Goal: Use online tool/utility: Utilize a website feature to perform a specific function

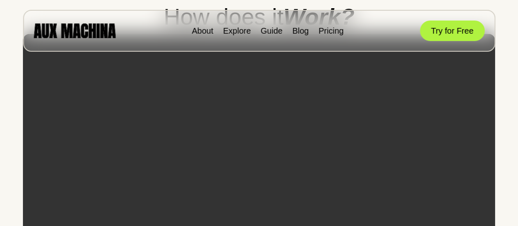
scroll to position [1189, 0]
click at [464, 28] on button "Try for Free" at bounding box center [452, 30] width 65 height 20
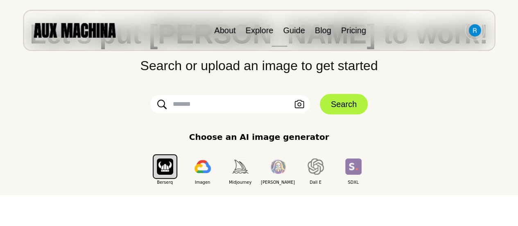
scroll to position [64, 0]
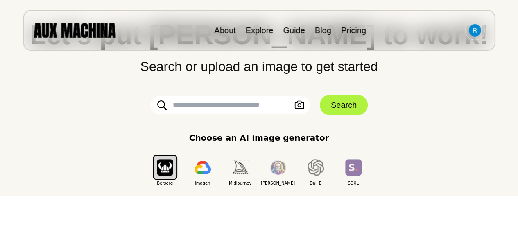
drag, startPoint x: 237, startPoint y: 94, endPoint x: 234, endPoint y: 101, distance: 8.2
click at [234, 101] on div "Let's put Ai to work! Search or upload an image to get started Upload an Image …" at bounding box center [259, 103] width 486 height 165
click at [234, 101] on input "text" at bounding box center [230, 105] width 160 height 18
click at [295, 104] on icon "button" at bounding box center [300, 105] width 10 height 9
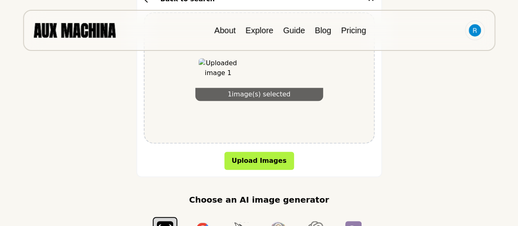
scroll to position [168, 0]
click at [260, 159] on button "Upload Images" at bounding box center [260, 161] width 70 height 18
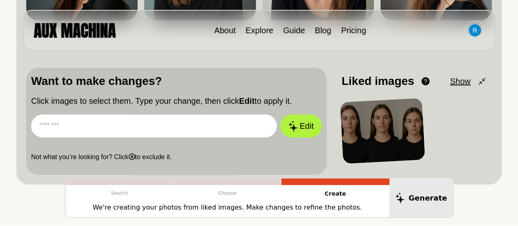
scroll to position [220, 0]
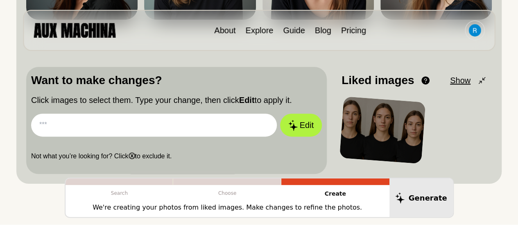
click at [156, 125] on input "text" at bounding box center [154, 125] width 246 height 23
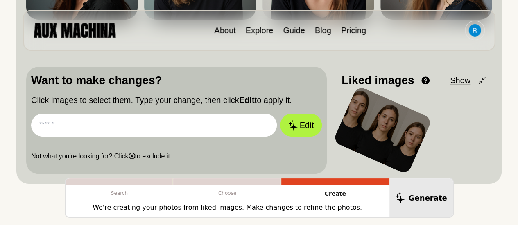
paste input "**********"
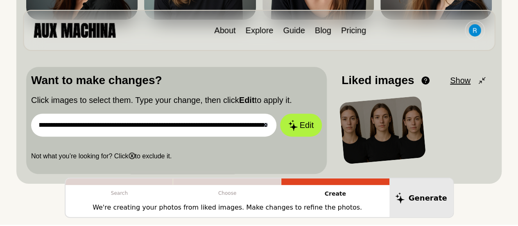
type input "**********"
click at [280, 114] on button "Edit" at bounding box center [301, 125] width 42 height 23
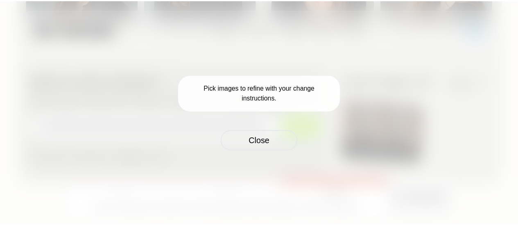
scroll to position [0, 0]
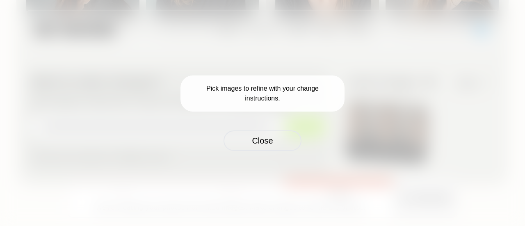
click at [274, 138] on button "Close" at bounding box center [262, 140] width 78 height 20
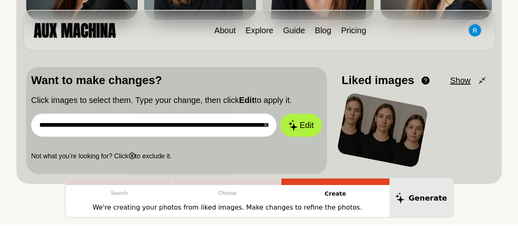
click at [367, 123] on div at bounding box center [382, 130] width 92 height 76
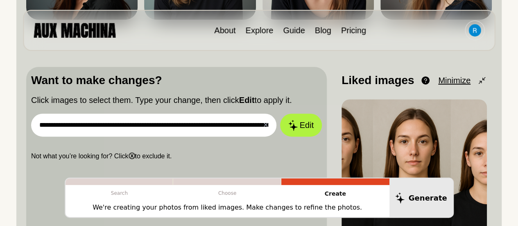
click at [300, 126] on button "Edit" at bounding box center [301, 125] width 42 height 23
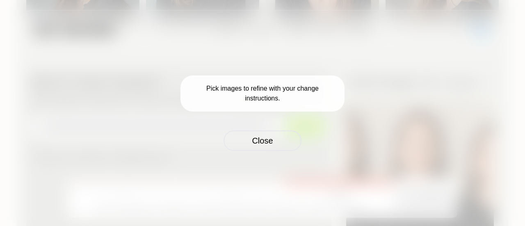
click at [264, 144] on button "Close" at bounding box center [262, 140] width 78 height 20
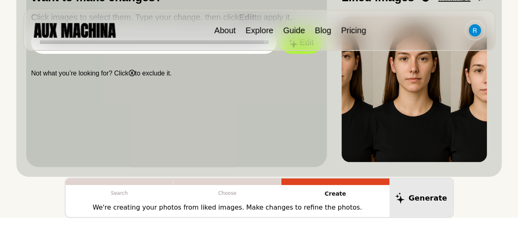
scroll to position [303, 0]
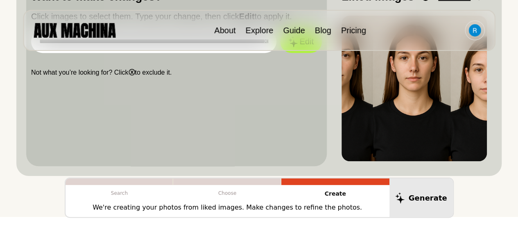
click at [445, 128] on img at bounding box center [414, 88] width 145 height 145
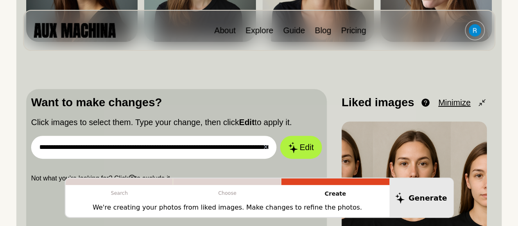
click at [204, 142] on input "**********" at bounding box center [153, 147] width 245 height 23
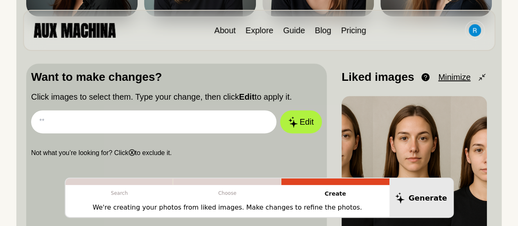
scroll to position [224, 0]
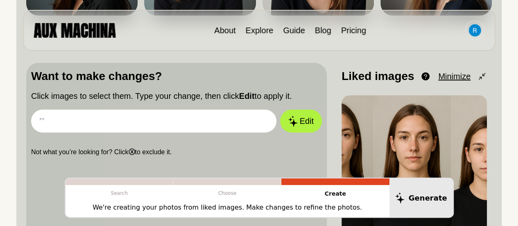
drag, startPoint x: 389, startPoint y: 121, endPoint x: 363, endPoint y: 128, distance: 27.2
click at [363, 128] on img at bounding box center [414, 167] width 145 height 145
drag, startPoint x: 401, startPoint y: 127, endPoint x: 211, endPoint y: 114, distance: 190.2
click at [211, 114] on div "Want to make changes? Click images to select them. Type your change, then click…" at bounding box center [259, 154] width 466 height 183
click at [301, 123] on button "Edit" at bounding box center [301, 120] width 42 height 23
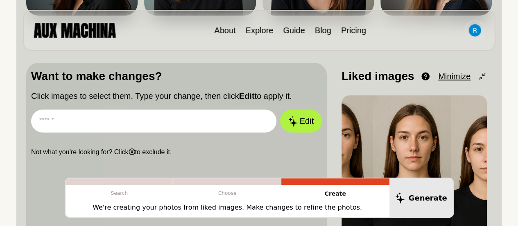
type input "******"
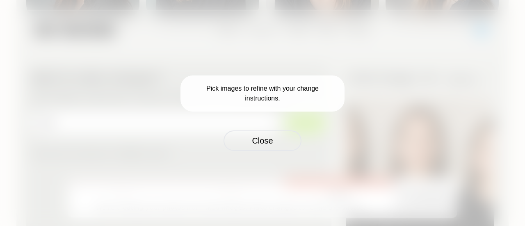
click at [266, 143] on button "Close" at bounding box center [262, 140] width 78 height 20
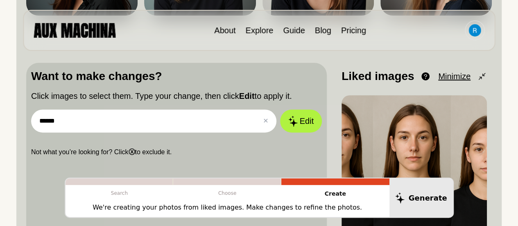
click at [413, 140] on img at bounding box center [414, 167] width 145 height 145
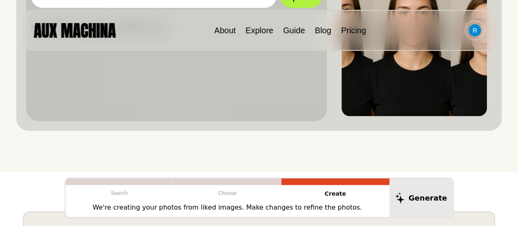
click at [419, 100] on img at bounding box center [414, 42] width 145 height 145
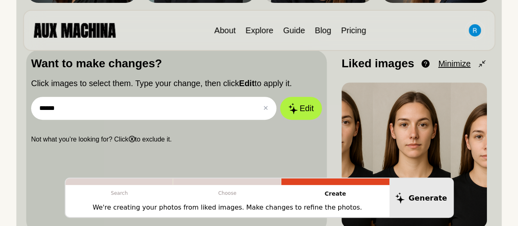
scroll to position [236, 0]
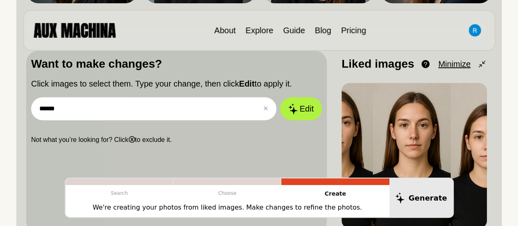
click at [0, 0] on button at bounding box center [0, 0] width 0 height 0
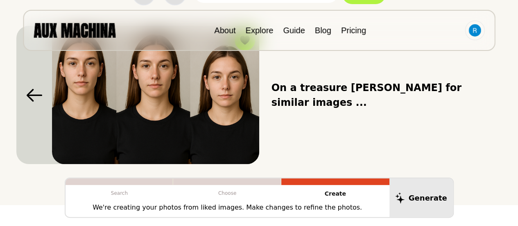
scroll to position [0, 0]
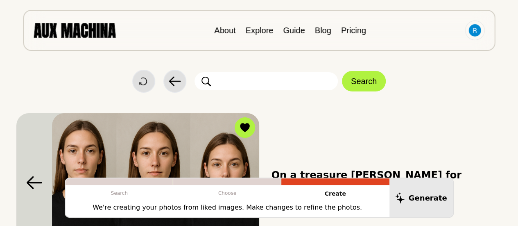
click at [282, 87] on input "text" at bounding box center [266, 81] width 143 height 18
paste input "**********"
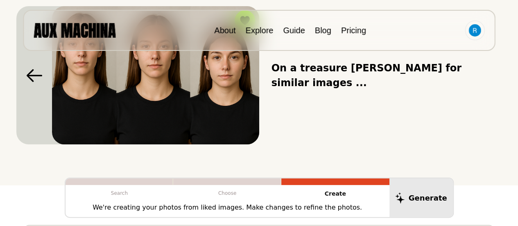
scroll to position [107, 0]
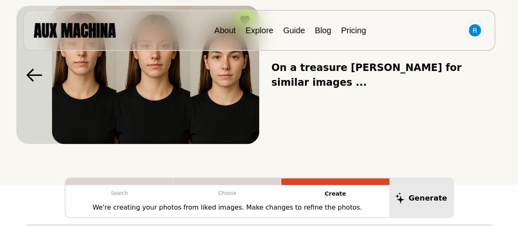
type input "**********"
click at [339, 83] on div "On a treasure [PERSON_NAME] for similar images ..." at bounding box center [387, 75] width 231 height 138
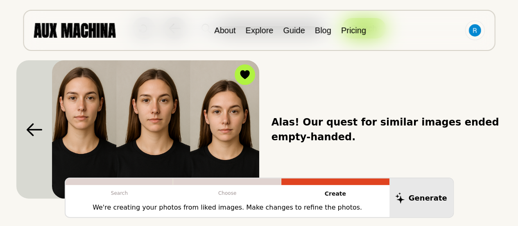
scroll to position [0, 0]
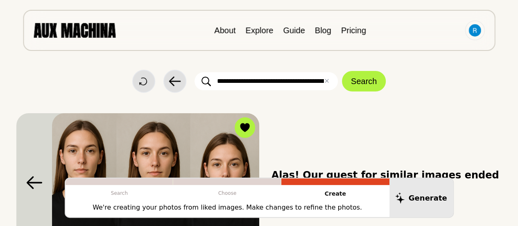
click at [27, 176] on icon at bounding box center [34, 182] width 16 height 13
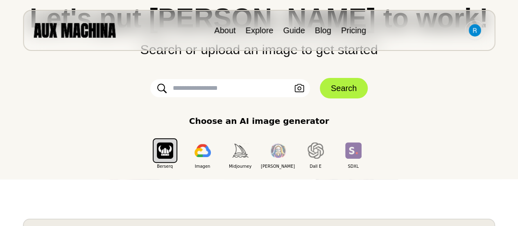
scroll to position [81, 0]
click at [302, 85] on icon "button" at bounding box center [299, 88] width 9 height 8
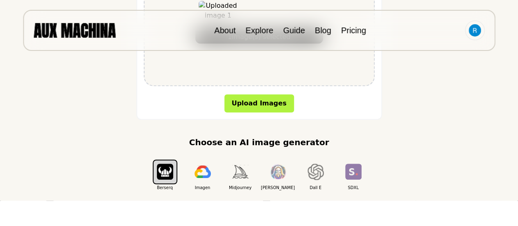
scroll to position [228, 0]
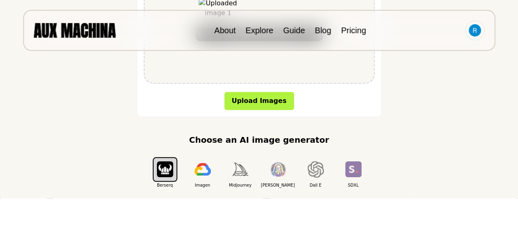
click at [247, 96] on button "Upload Images" at bounding box center [260, 101] width 70 height 18
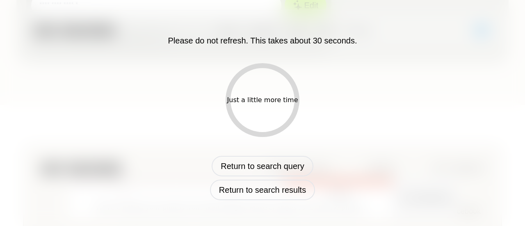
click at [266, 115] on div "Just a little more time" at bounding box center [262, 100] width 74 height 74
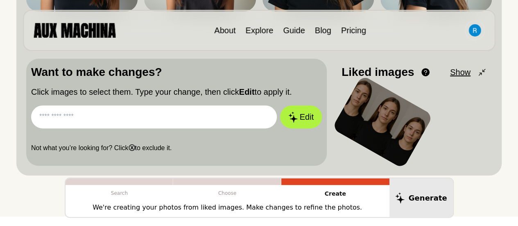
click at [383, 119] on div at bounding box center [383, 122] width 102 height 94
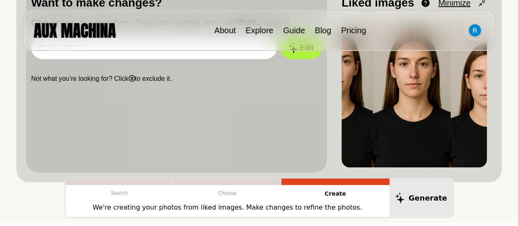
scroll to position [243, 0]
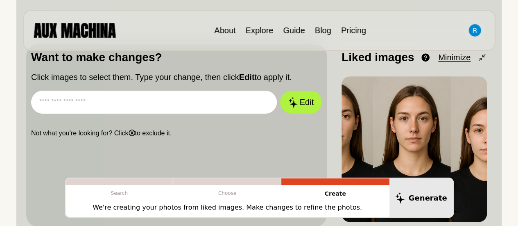
click at [177, 94] on input "text" at bounding box center [154, 102] width 246 height 23
paste input "**********"
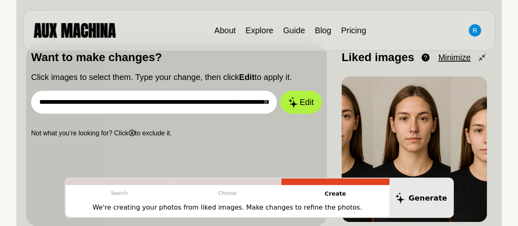
scroll to position [0, 991]
type input "**********"
click at [304, 104] on button "Edit" at bounding box center [301, 102] width 42 height 23
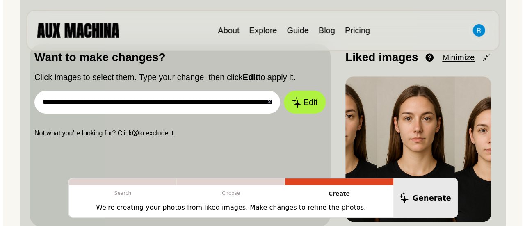
scroll to position [244, 0]
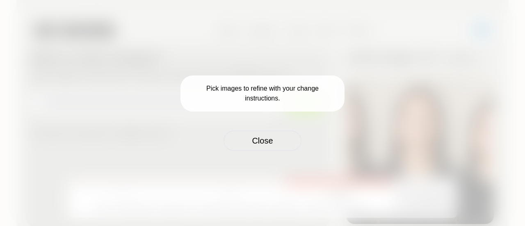
click at [284, 142] on button "Close" at bounding box center [262, 140] width 78 height 20
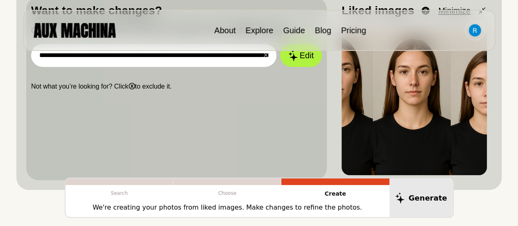
scroll to position [289, 0]
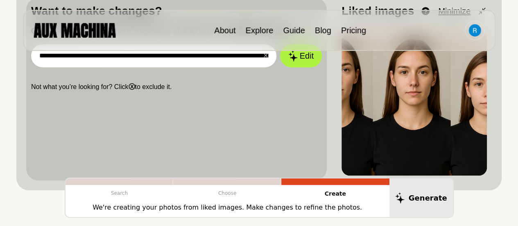
click at [330, 132] on div "**********" at bounding box center [259, 89] width 466 height 183
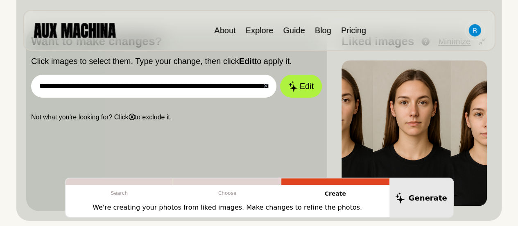
scroll to position [259, 0]
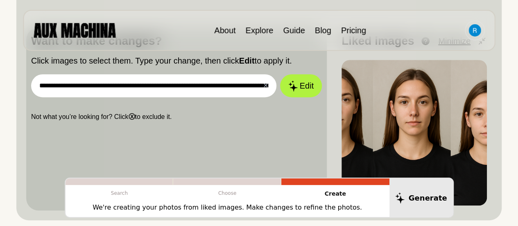
click at [377, 73] on img at bounding box center [414, 132] width 145 height 145
drag, startPoint x: 374, startPoint y: 109, endPoint x: 168, endPoint y: 100, distance: 206.3
click at [168, 100] on div "**********" at bounding box center [259, 118] width 466 height 183
click at [265, 86] on button "✕ Clear" at bounding box center [265, 86] width 5 height 10
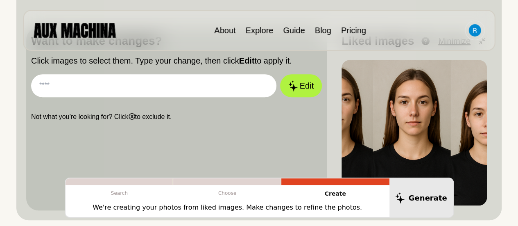
click at [134, 79] on input "text" at bounding box center [153, 85] width 245 height 23
paste input "**********"
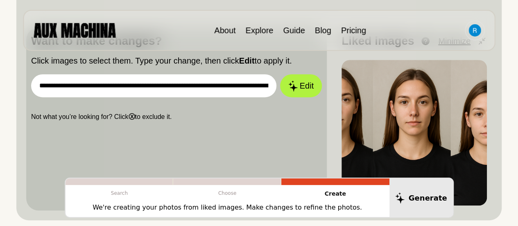
scroll to position [0, 991]
type input "**********"
click at [280, 74] on button "Edit" at bounding box center [301, 85] width 42 height 23
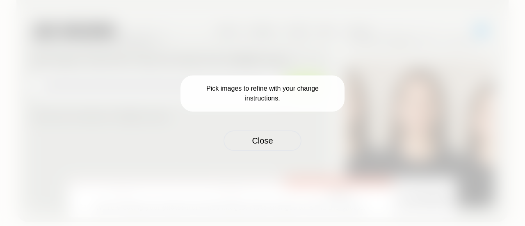
scroll to position [0, 0]
click at [261, 135] on button "Close" at bounding box center [262, 140] width 78 height 20
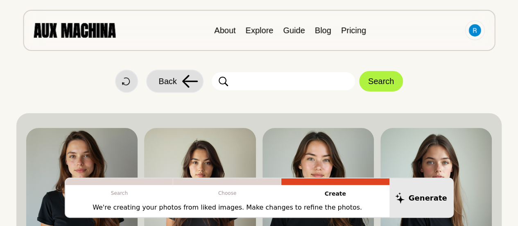
click at [166, 77] on span "Back" at bounding box center [168, 81] width 18 height 12
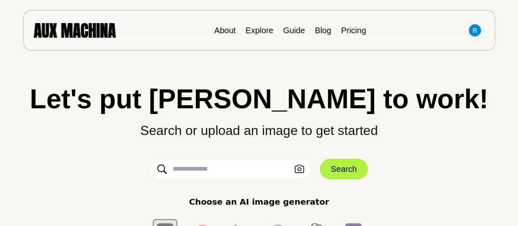
scroll to position [93, 0]
